Goal: Find specific page/section: Find specific page/section

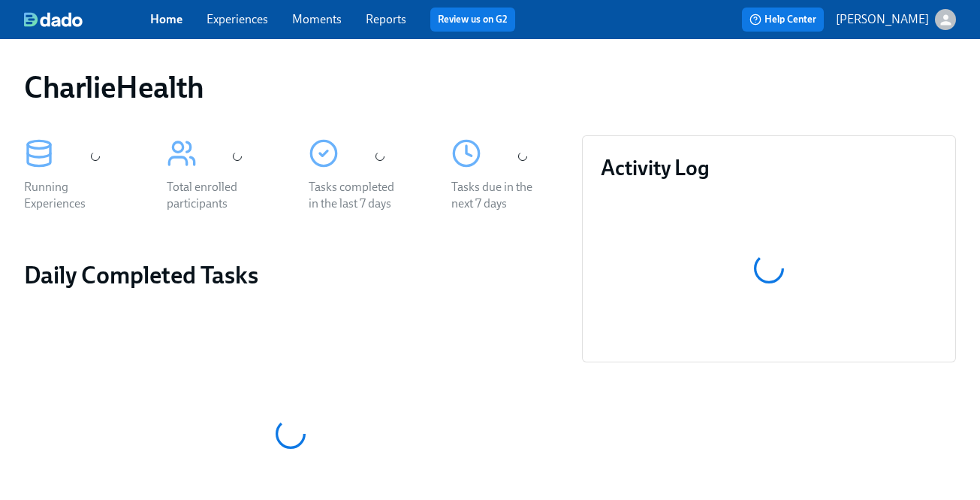
click at [234, 17] on link "Experiences" at bounding box center [238, 19] width 62 height 14
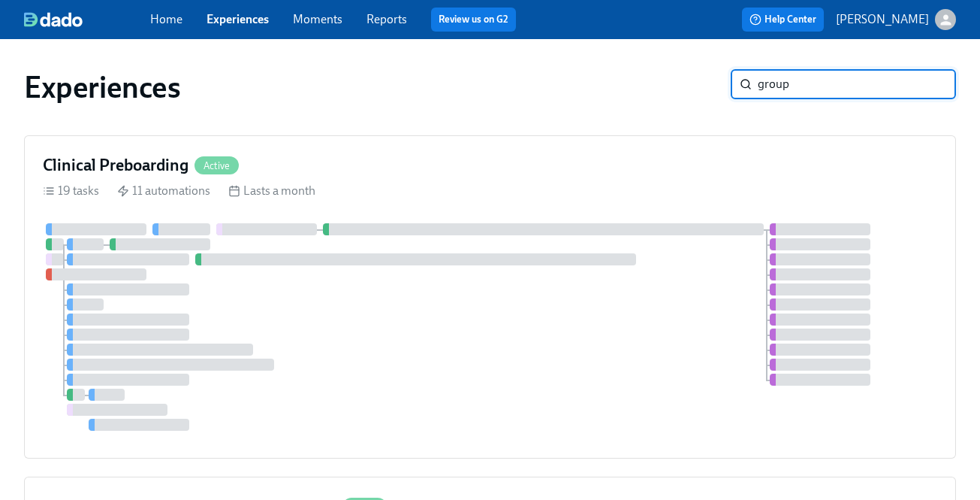
type input "group"
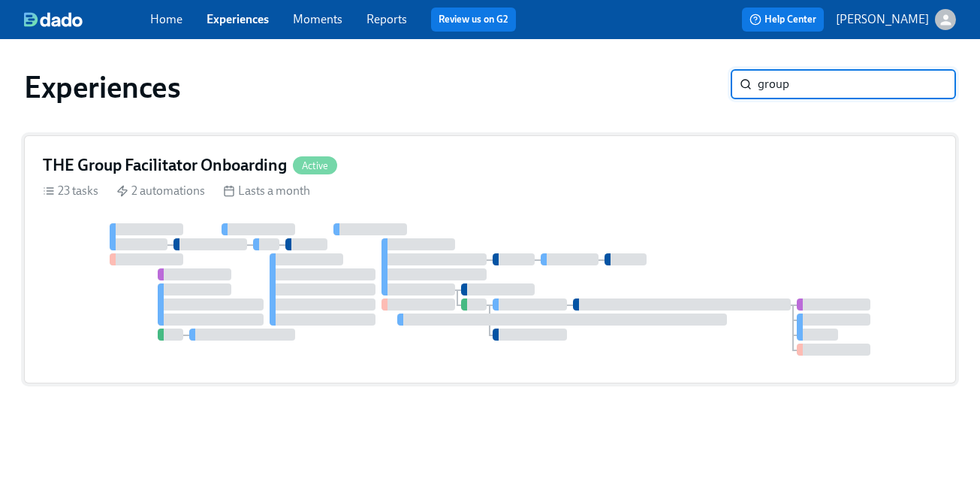
click at [580, 199] on div "THE Group Facilitator Onboarding Active 23 tasks 2 automations Lasts a month" at bounding box center [490, 259] width 932 height 248
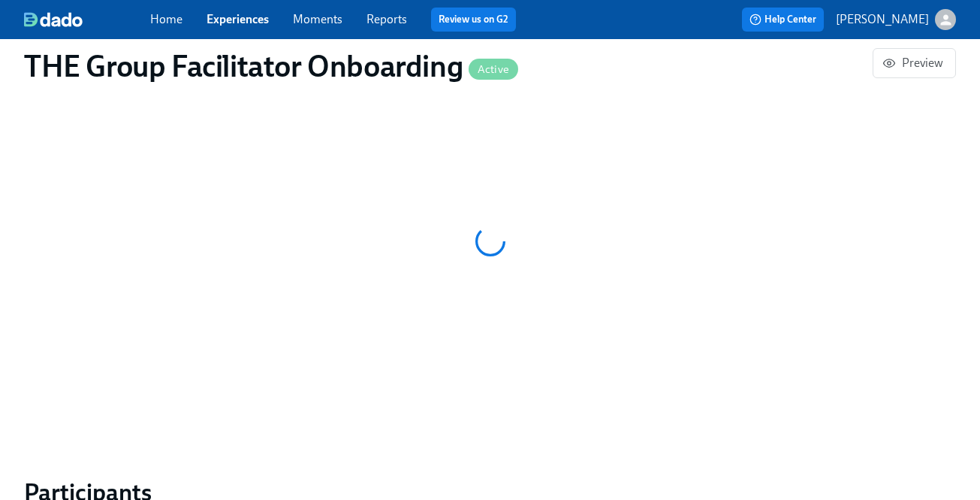
scroll to position [886, 0]
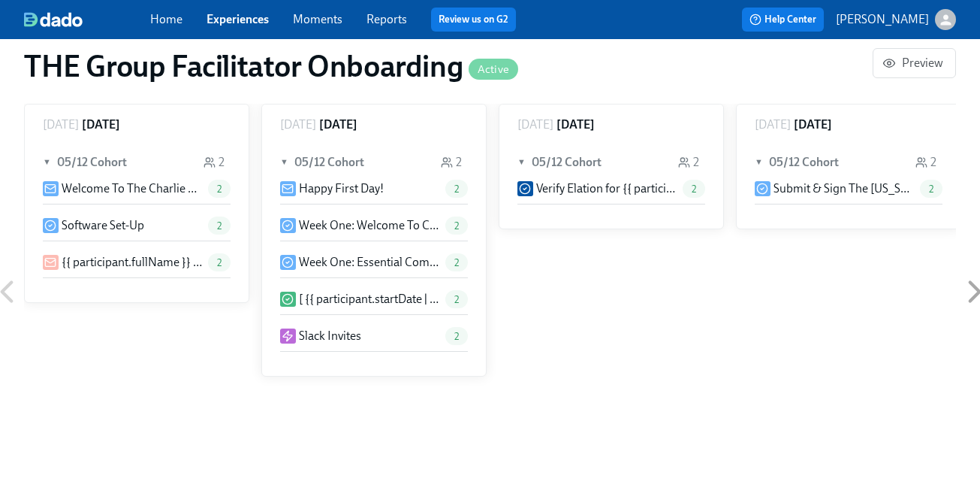
click at [807, 237] on div "Friday May 09 ▼ 05/12 Cohort 2 Welcome To The Charlie Health Team! 2 Software S…" at bounding box center [490, 292] width 932 height 376
click at [802, 229] on div "Friday May 09 ▼ 05/12 Cohort 2 Welcome To The Charlie Health Team! 2 Software S…" at bounding box center [490, 292] width 932 height 376
click at [792, 225] on div "Friday May 09 ▼ 05/12 Cohort 2 Welcome To The Charlie Health Team! 2 Software S…" at bounding box center [490, 292] width 932 height 376
paste input "Justice"
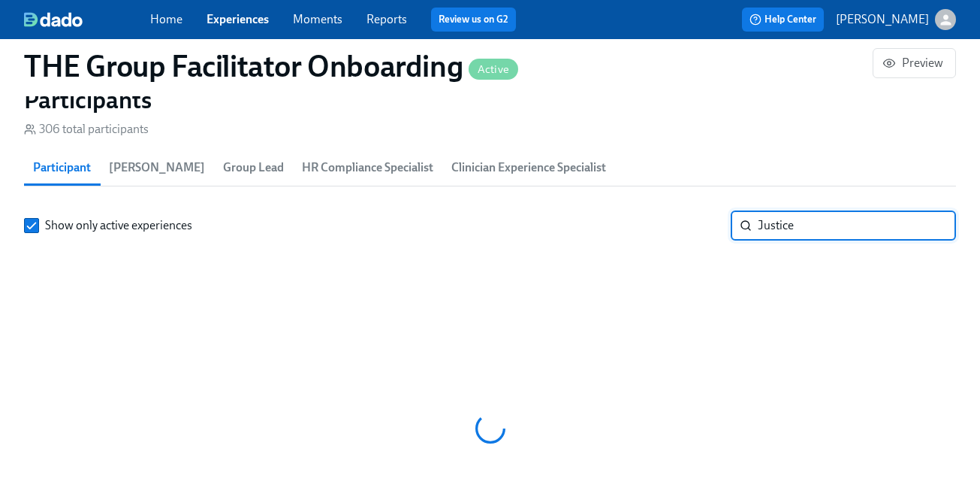
click at [794, 231] on input "Justice" at bounding box center [857, 225] width 198 height 30
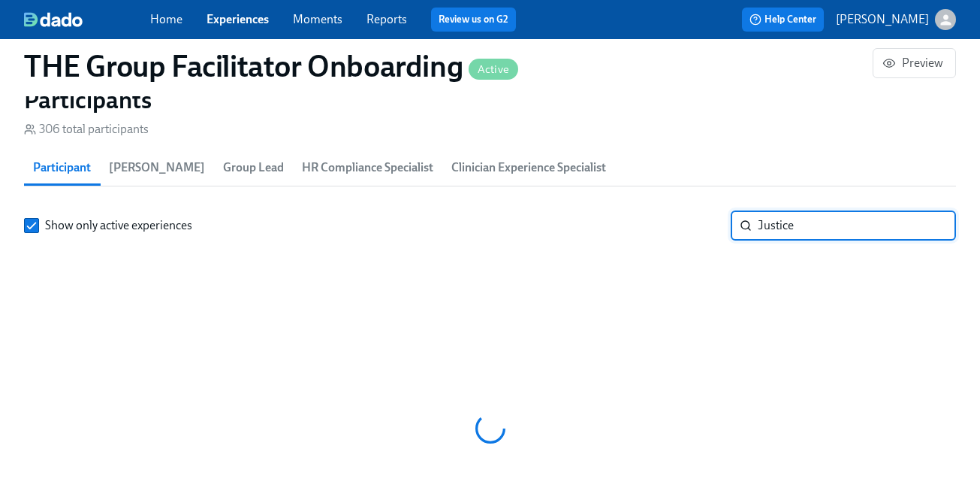
click at [794, 231] on input "Justice" at bounding box center [857, 225] width 198 height 30
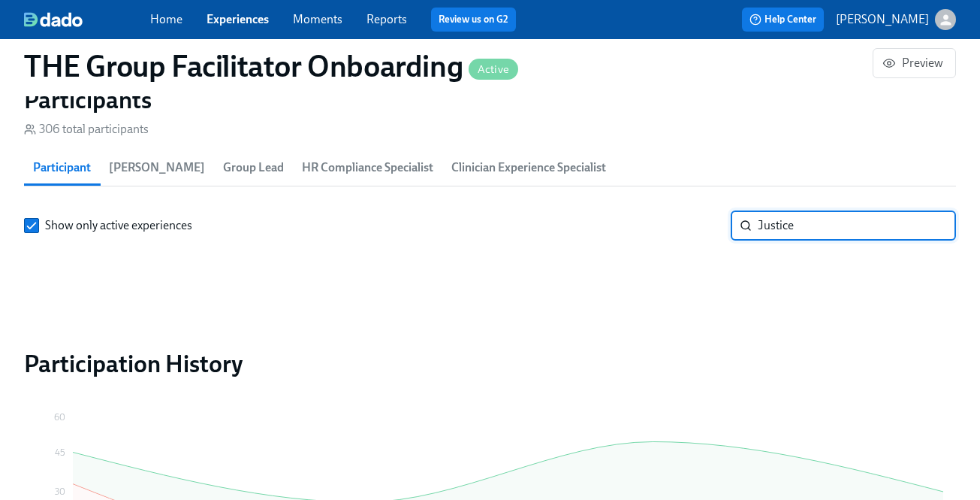
click at [794, 231] on input "Justice" at bounding box center [857, 225] width 198 height 30
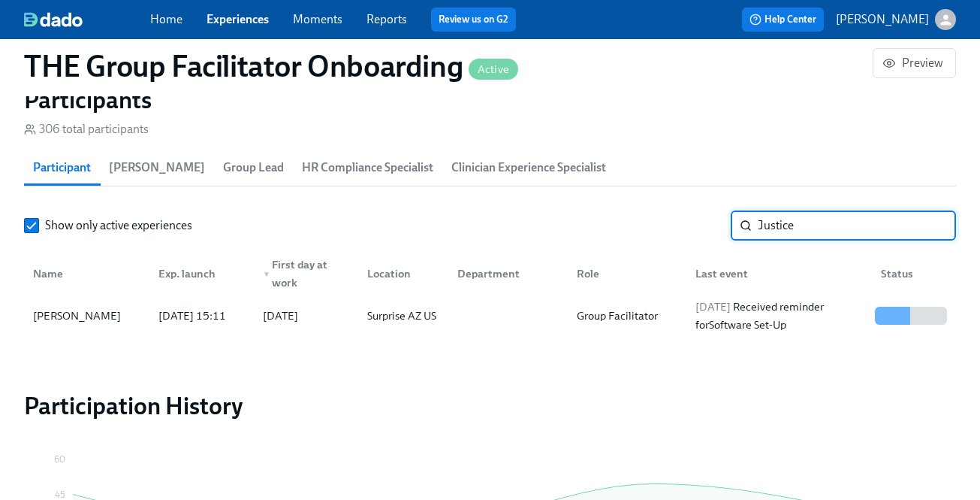
click at [794, 231] on input "Justice" at bounding box center [857, 225] width 198 height 30
type input "Justice"
click at [771, 312] on div "2025/08/18 Received reminder for Software Set-Up" at bounding box center [780, 315] width 180 height 36
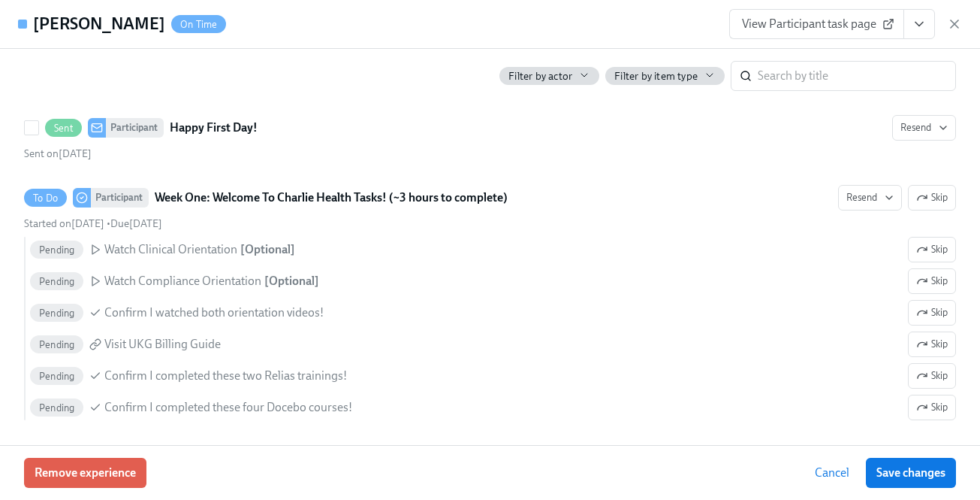
scroll to position [1022, 0]
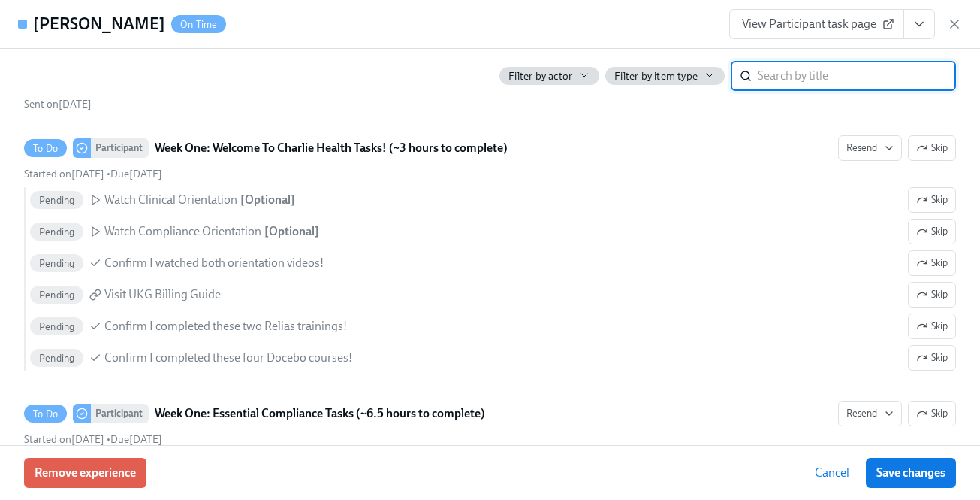
click at [835, 74] on input "search" at bounding box center [857, 76] width 198 height 30
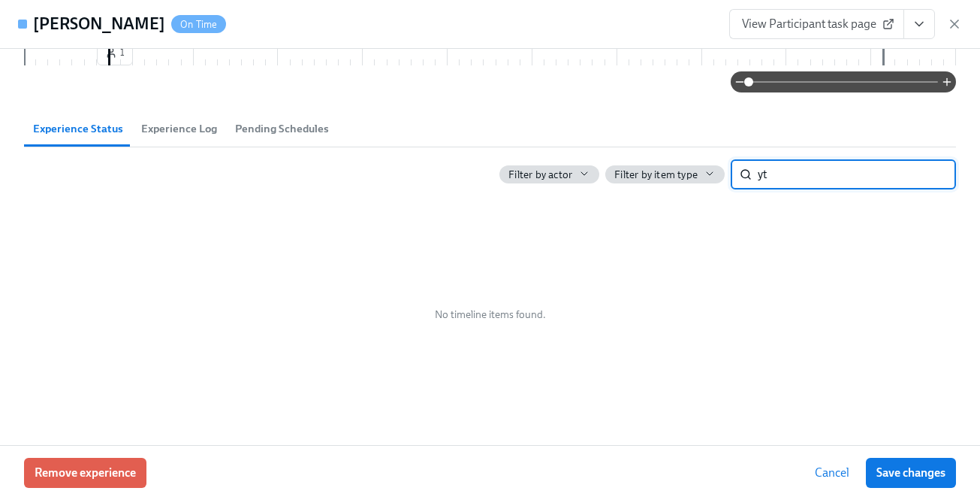
type input "y"
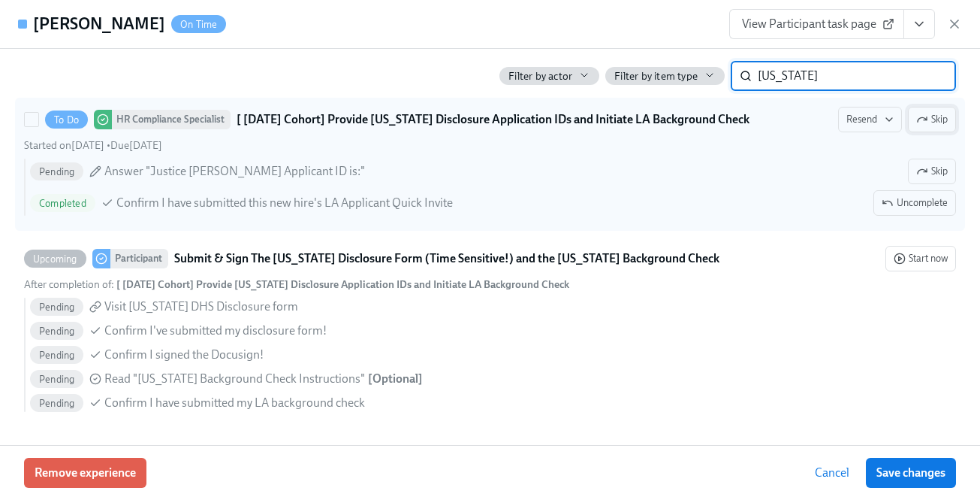
type input "utah"
click at [924, 131] on button "Skip" at bounding box center [932, 120] width 48 height 26
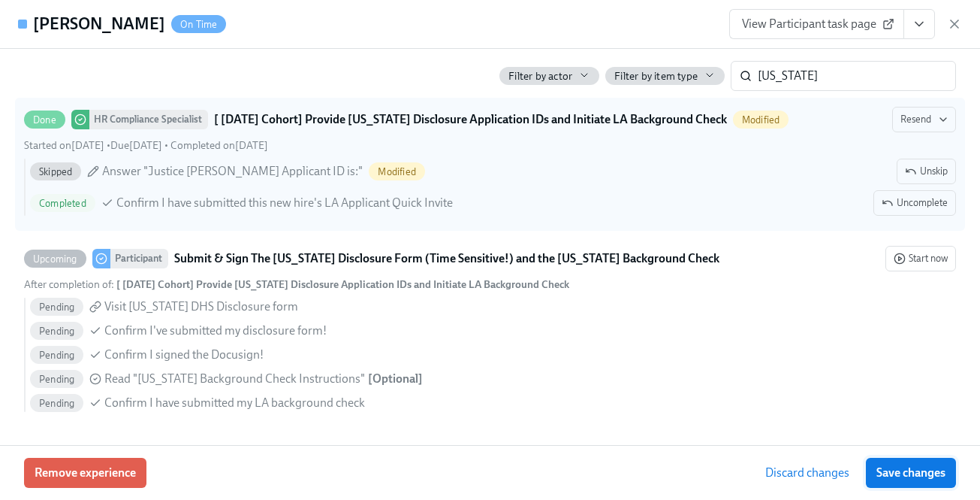
click at [924, 468] on span "Save changes" at bounding box center [911, 472] width 69 height 15
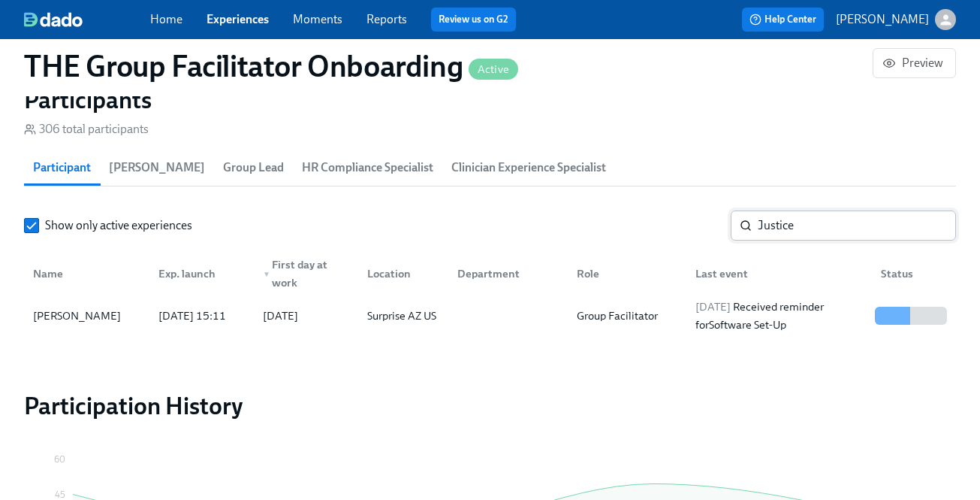
click at [837, 229] on input "Justice" at bounding box center [857, 225] width 198 height 30
paste input "Michelle"
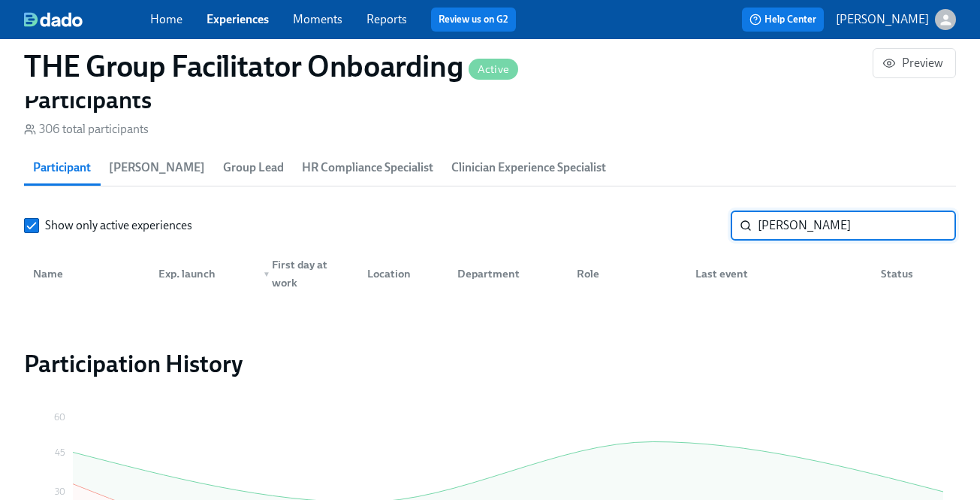
click at [777, 227] on input "Justice Michelle" at bounding box center [857, 225] width 198 height 30
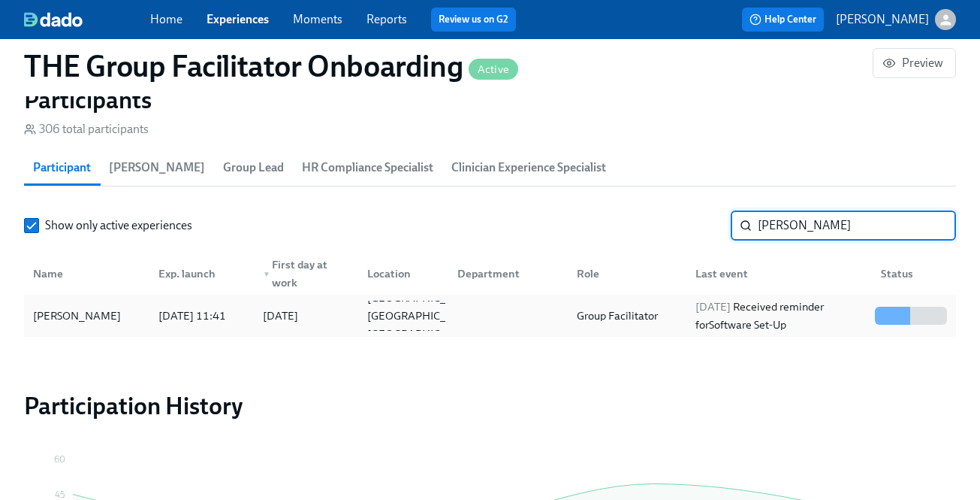
type input "Michelle"
click at [663, 309] on div "Group Facilitator" at bounding box center [624, 315] width 119 height 30
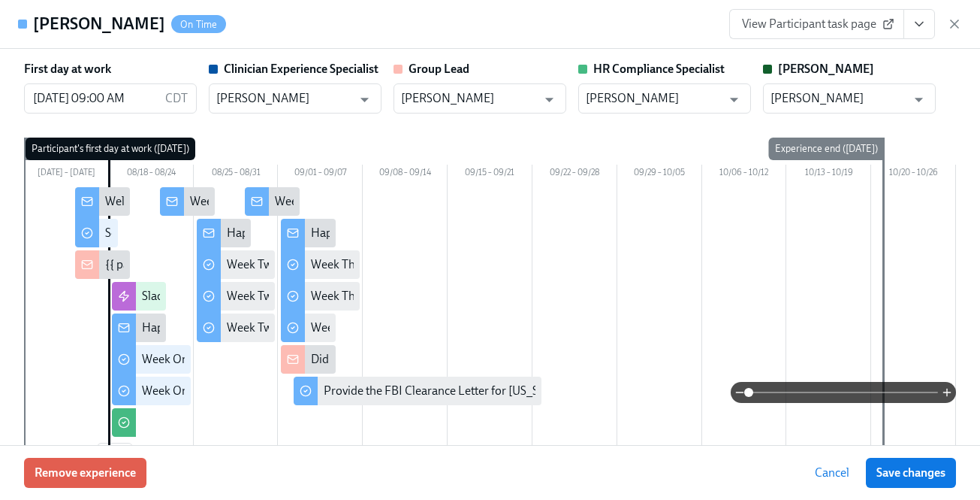
click at [805, 81] on div "Paige Eber Paige Eber ​" at bounding box center [849, 87] width 173 height 53
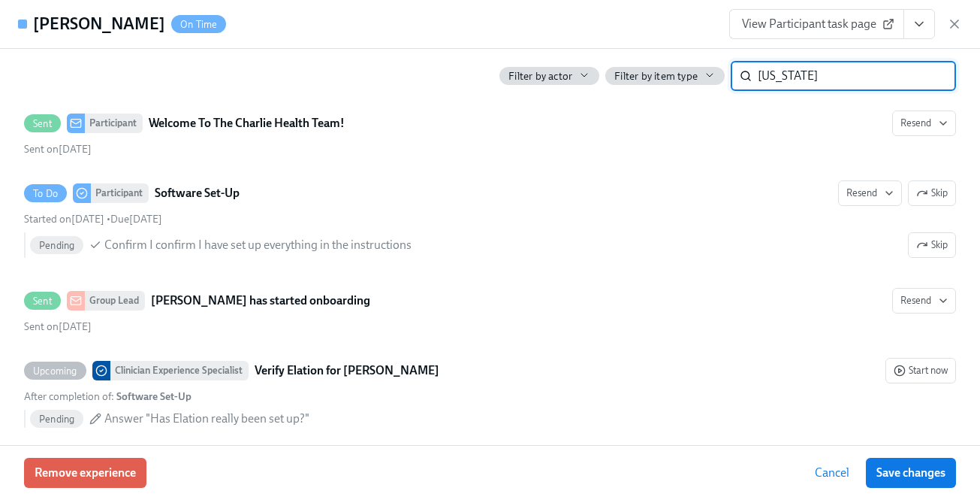
type input "utah"
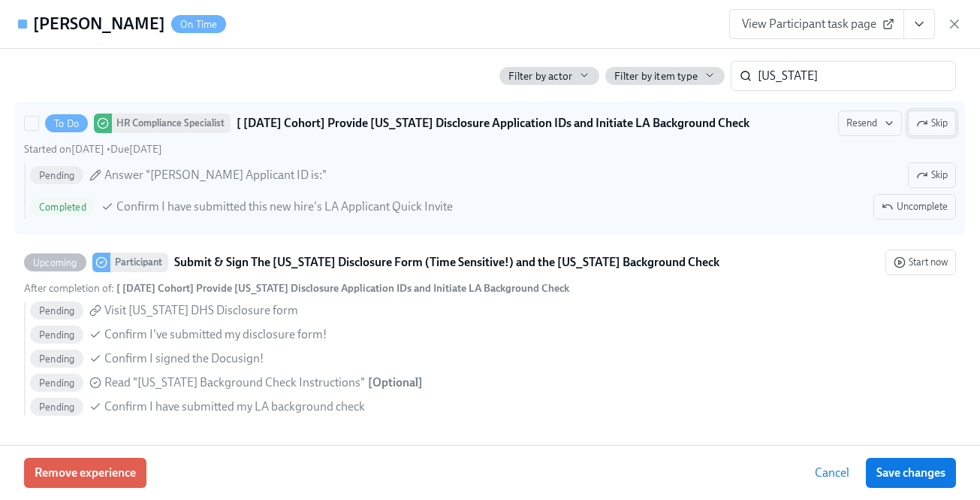
click at [929, 125] on span "Skip" at bounding box center [932, 123] width 32 height 15
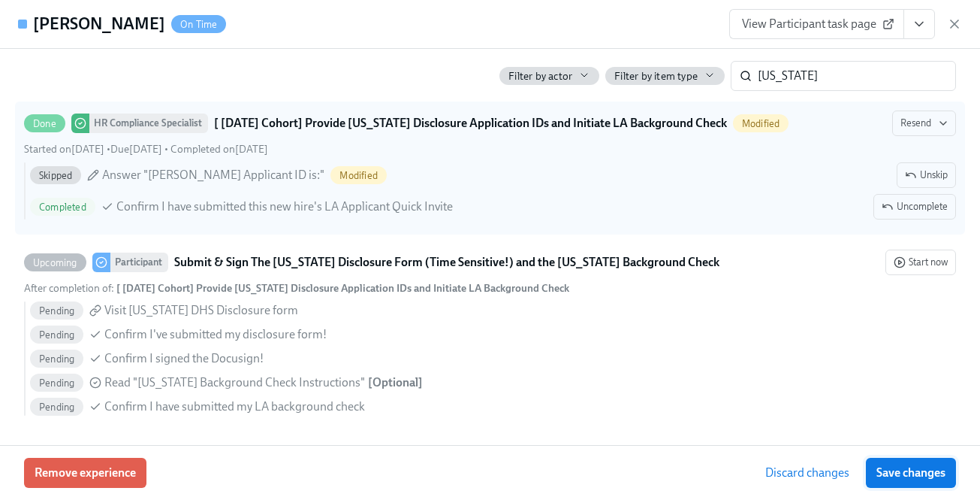
click at [922, 465] on span "Save changes" at bounding box center [911, 472] width 69 height 15
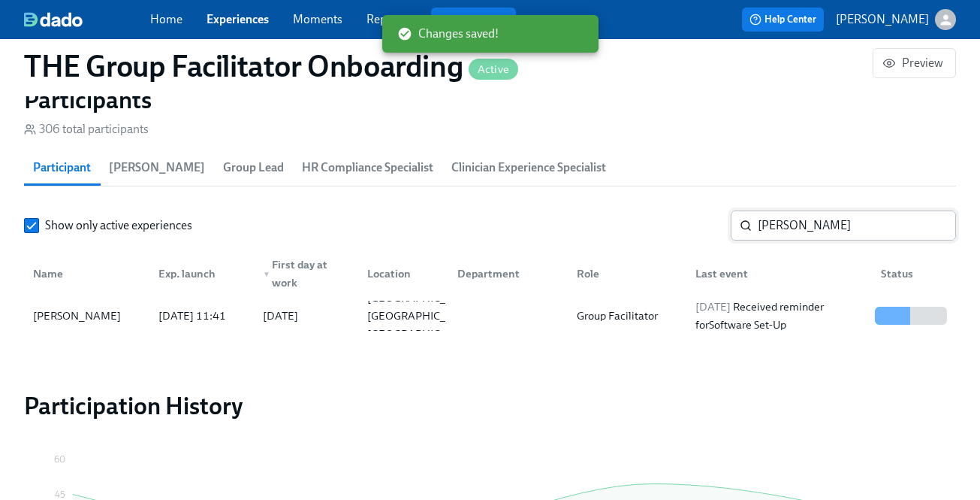
click at [791, 219] on input "Michelle" at bounding box center [857, 225] width 198 height 30
paste input "Patrick"
type input "Patrick"
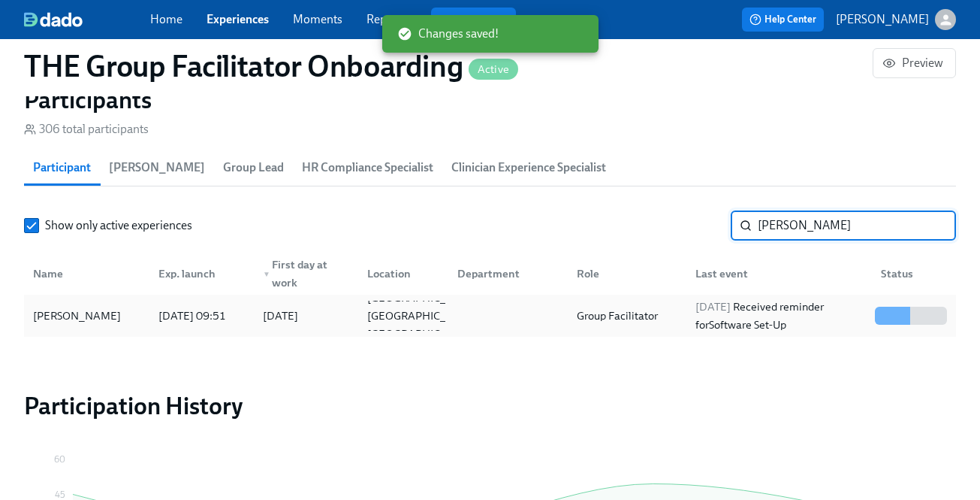
click at [835, 316] on div "2025/08/18 Received reminder for Software Set-Up" at bounding box center [780, 315] width 180 height 36
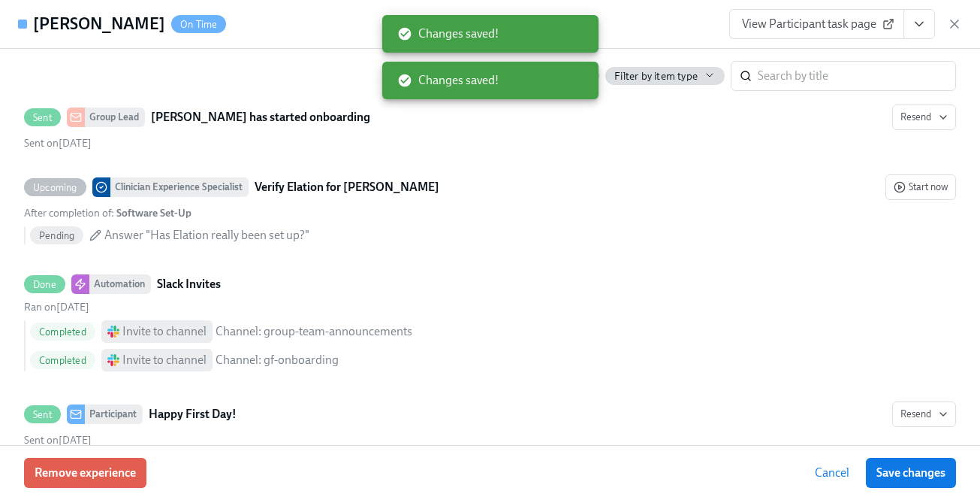
scroll to position [820, 0]
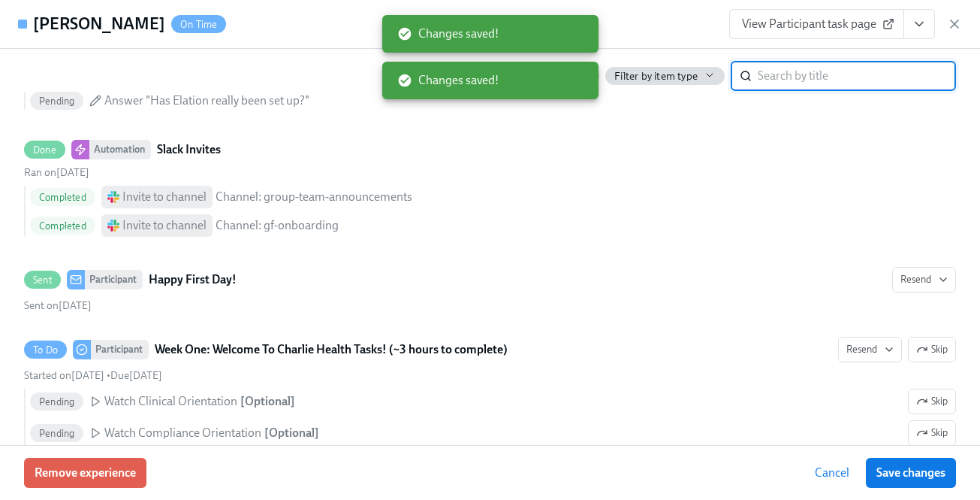
click at [781, 75] on input "search" at bounding box center [857, 76] width 198 height 30
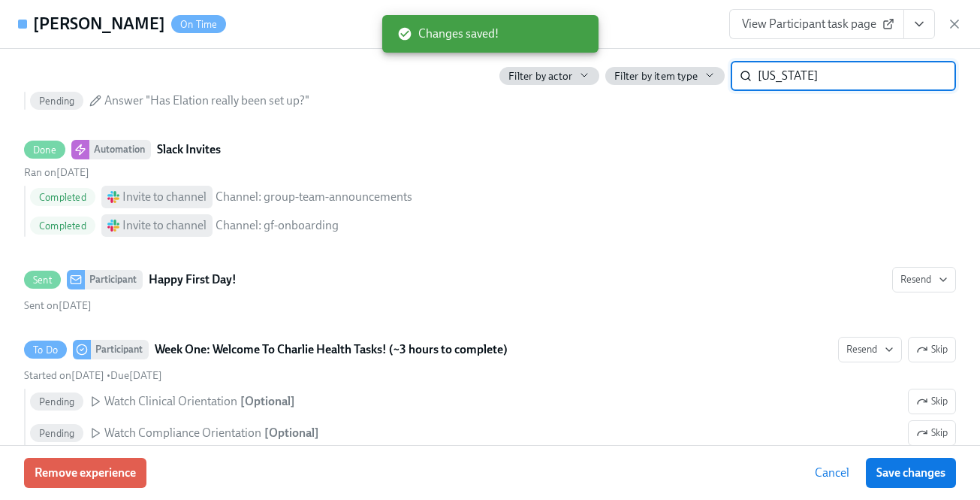
type input "utah"
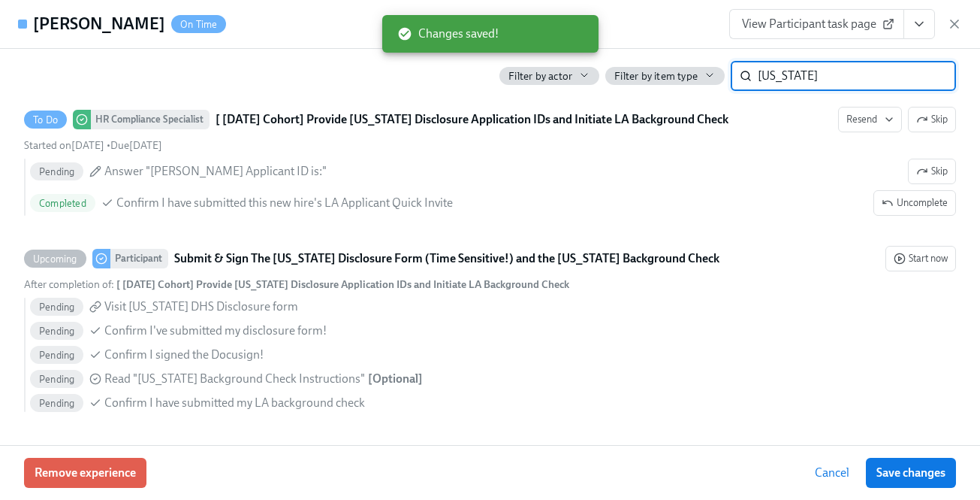
scroll to position [506, 0]
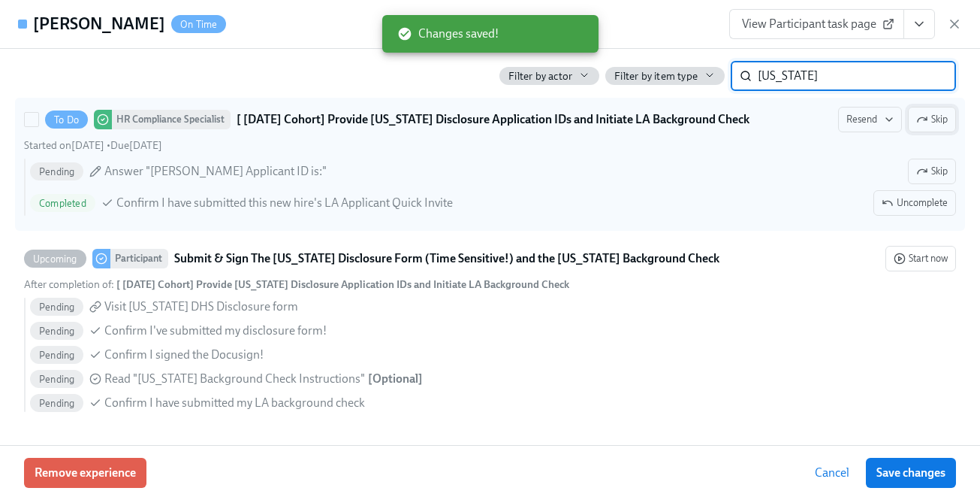
click at [910, 125] on button "Skip" at bounding box center [932, 120] width 48 height 26
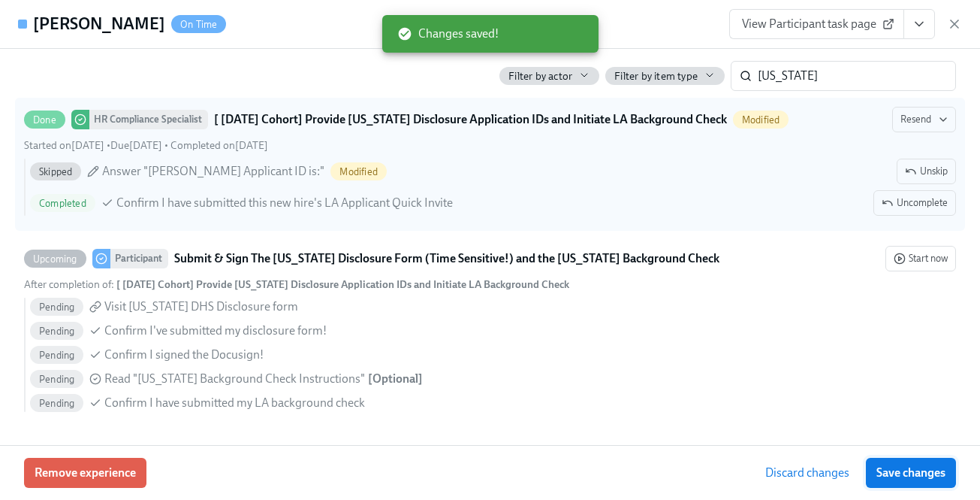
click at [915, 476] on span "Save changes" at bounding box center [911, 472] width 69 height 15
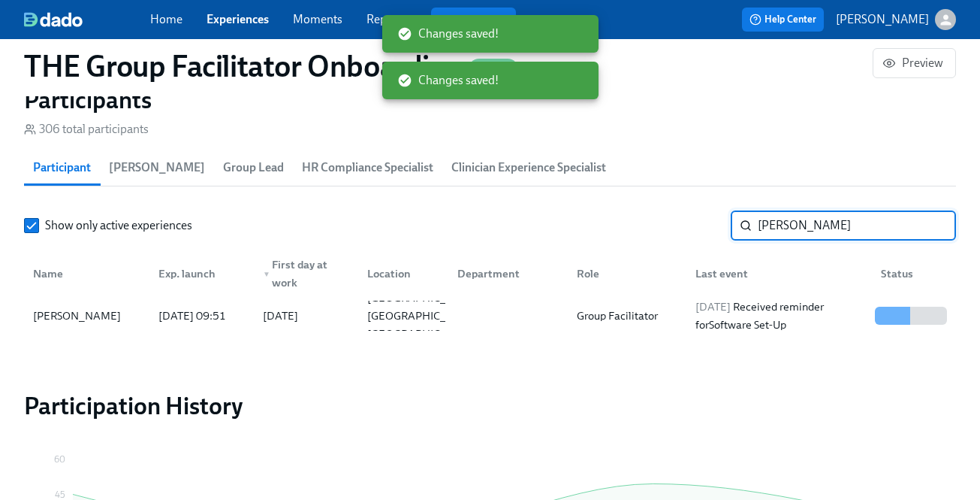
click at [820, 235] on input "Patrick" at bounding box center [857, 225] width 198 height 30
paste input "Sabrina"
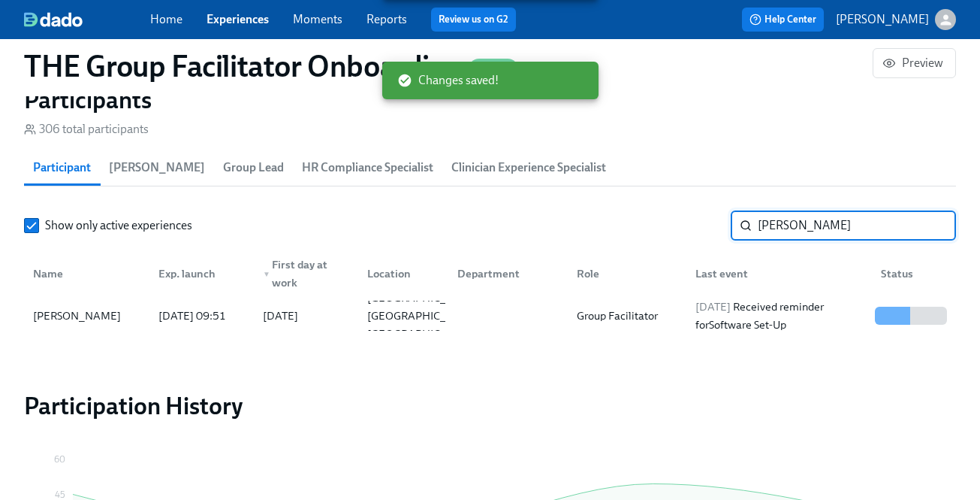
type input "Sabrina"
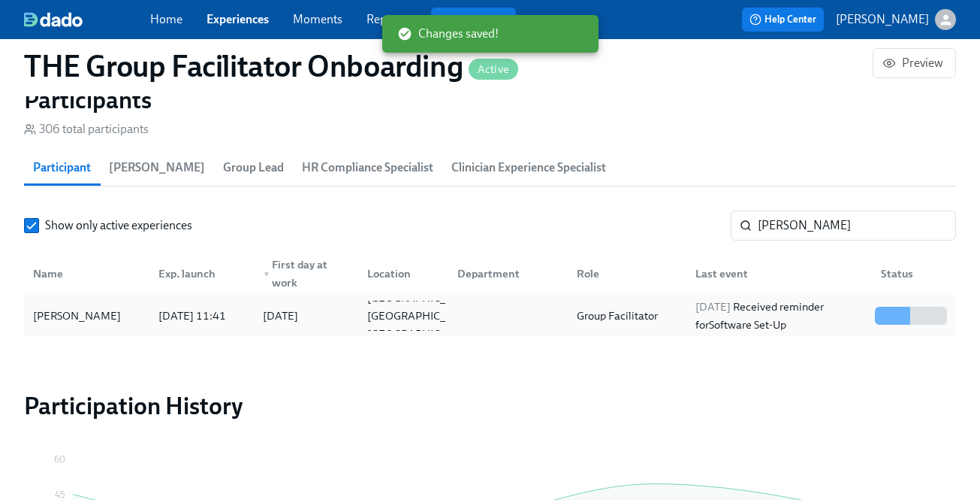
click at [697, 330] on div "2025/08/18 Received reminder for Software Set-Up" at bounding box center [780, 315] width 180 height 36
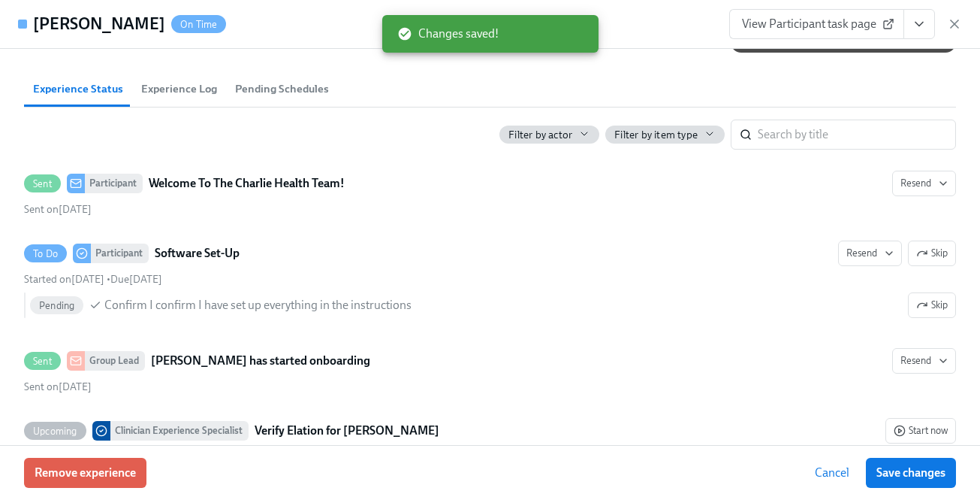
scroll to position [491, 0]
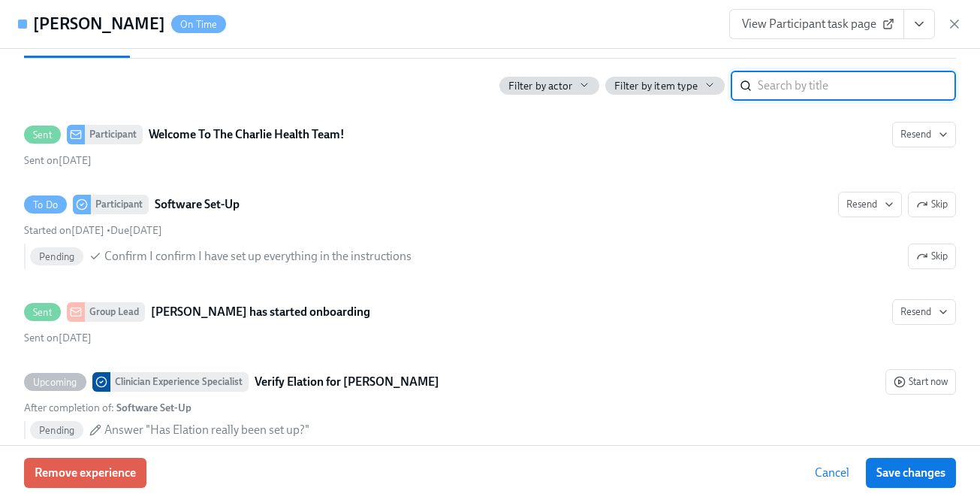
click at [790, 95] on input "search" at bounding box center [857, 86] width 198 height 30
type input "utah"
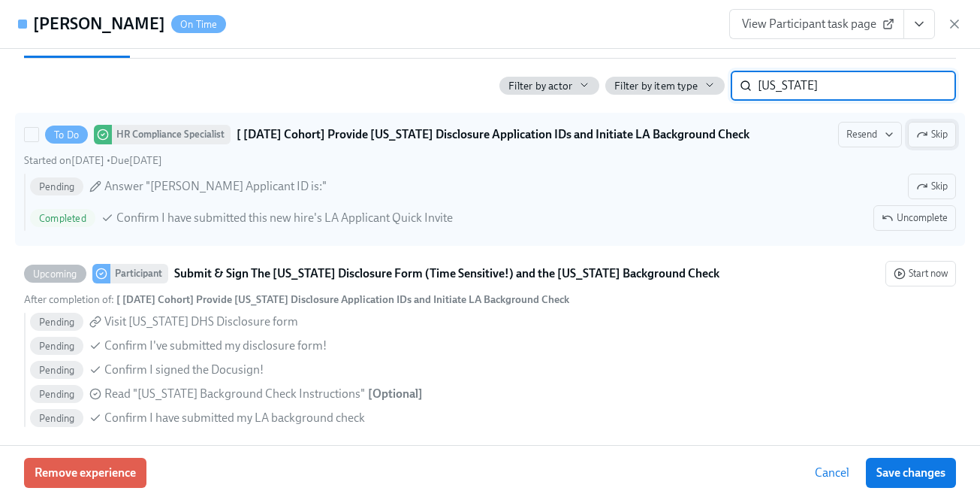
click at [926, 135] on icon "button" at bounding box center [922, 134] width 12 height 12
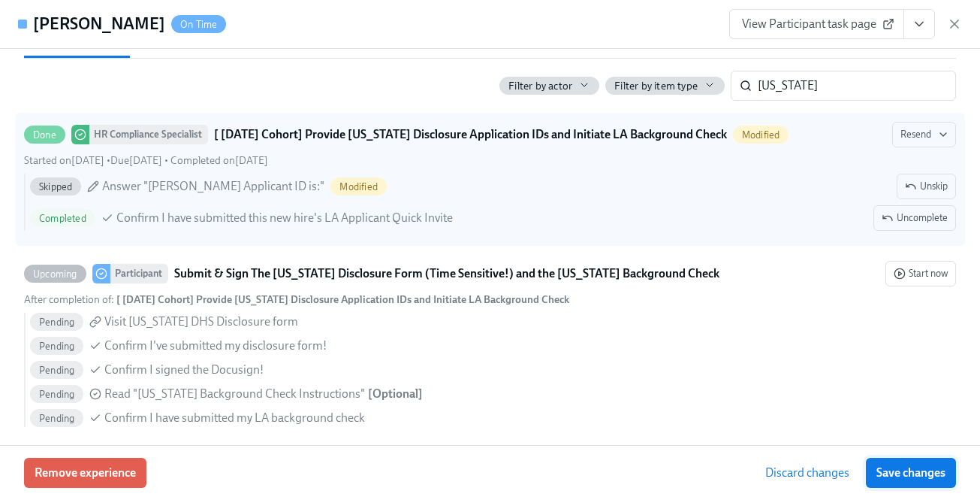
click at [901, 460] on button "Save changes" at bounding box center [911, 472] width 90 height 30
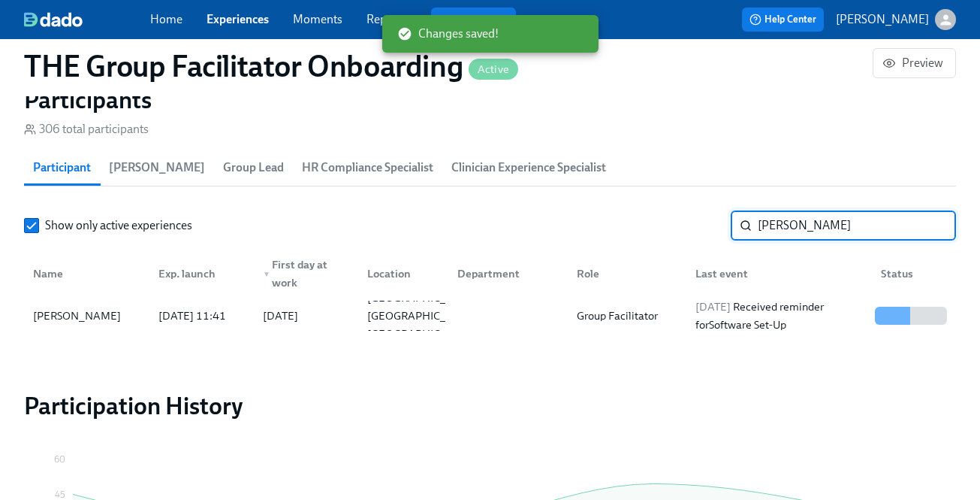
click at [805, 235] on input "Sabrina" at bounding box center [857, 225] width 198 height 30
paste input "Zuri"
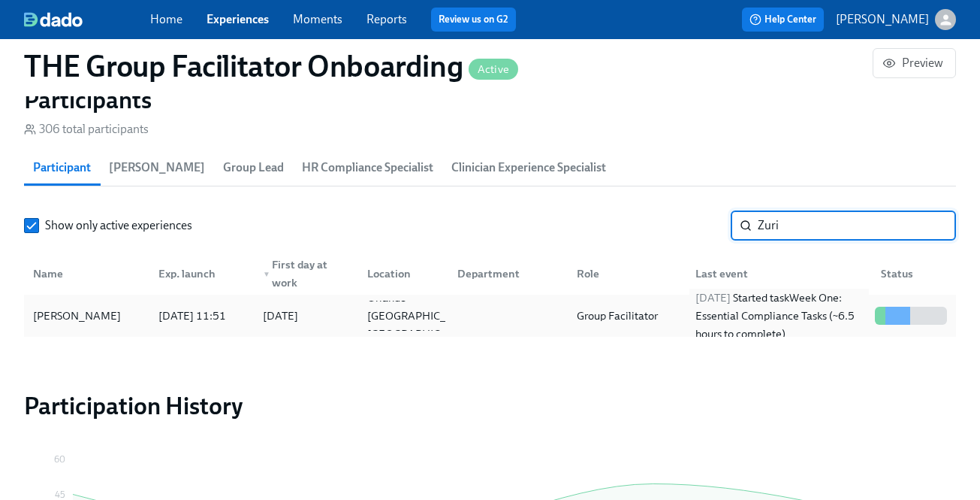
type input "Zuri"
click at [796, 306] on div "2025/08/18 Started task Week One: Essential Compliance Tasks (~6.5 hours to com…" at bounding box center [780, 315] width 180 height 54
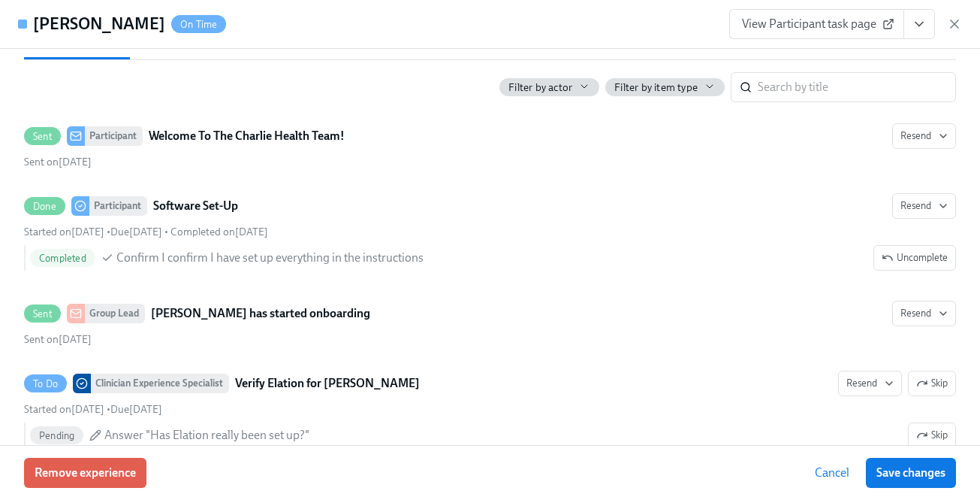
scroll to position [614, 0]
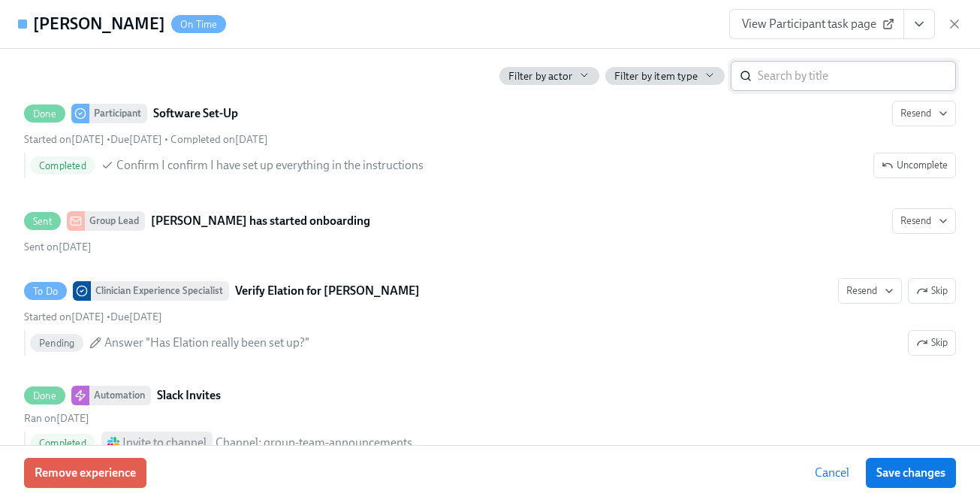
click at [852, 74] on input "search" at bounding box center [857, 76] width 198 height 30
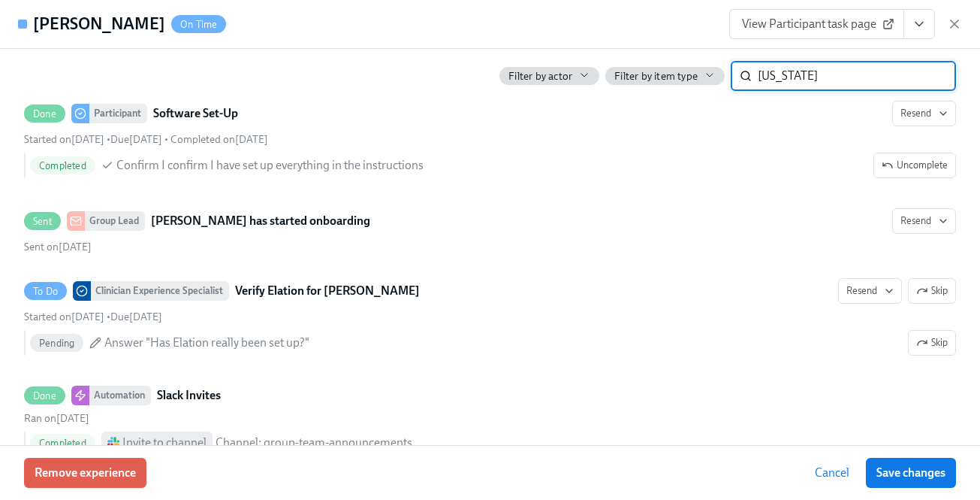
type input "utah"
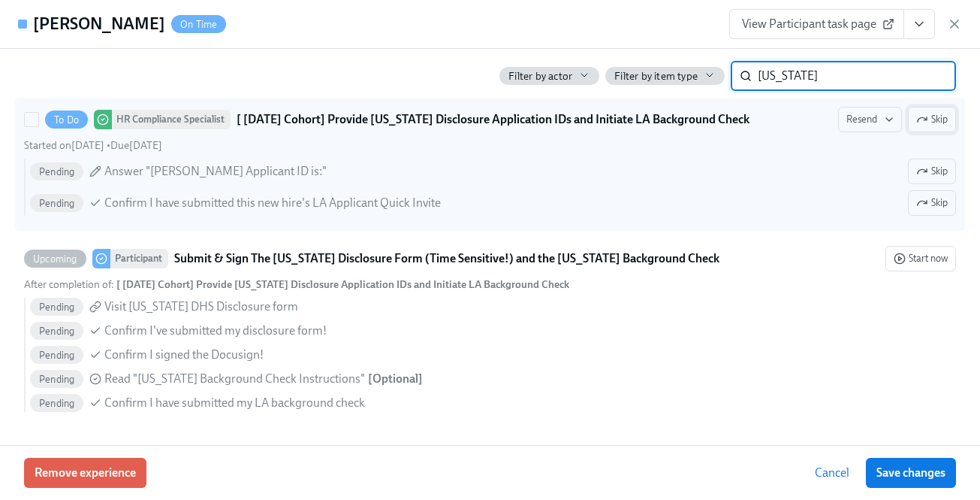
click at [924, 122] on icon "button" at bounding box center [922, 119] width 12 height 12
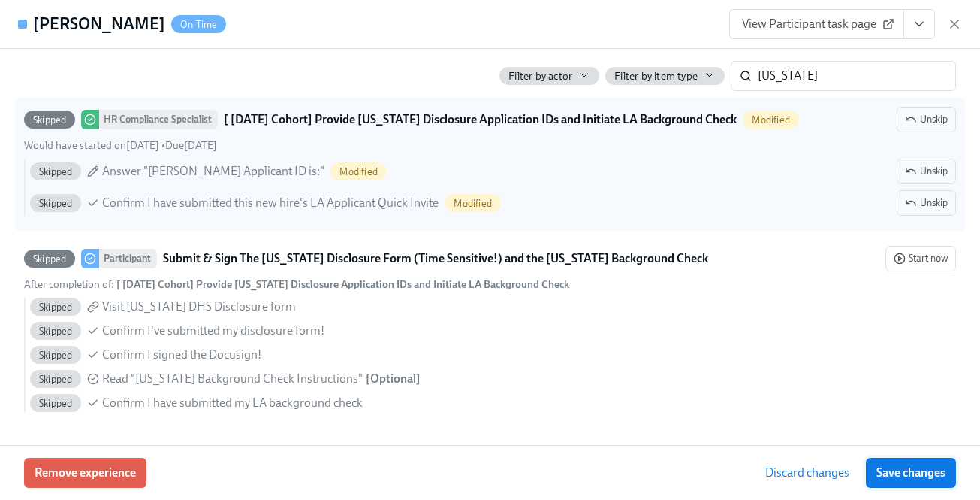
click at [922, 473] on span "Save changes" at bounding box center [911, 472] width 69 height 15
